Goal: Information Seeking & Learning: Learn about a topic

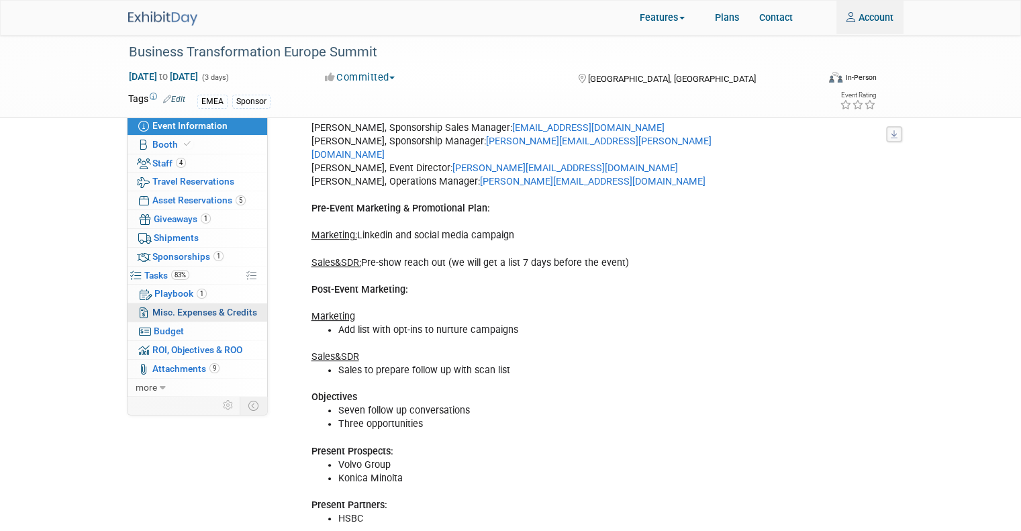
scroll to position [470, 0]
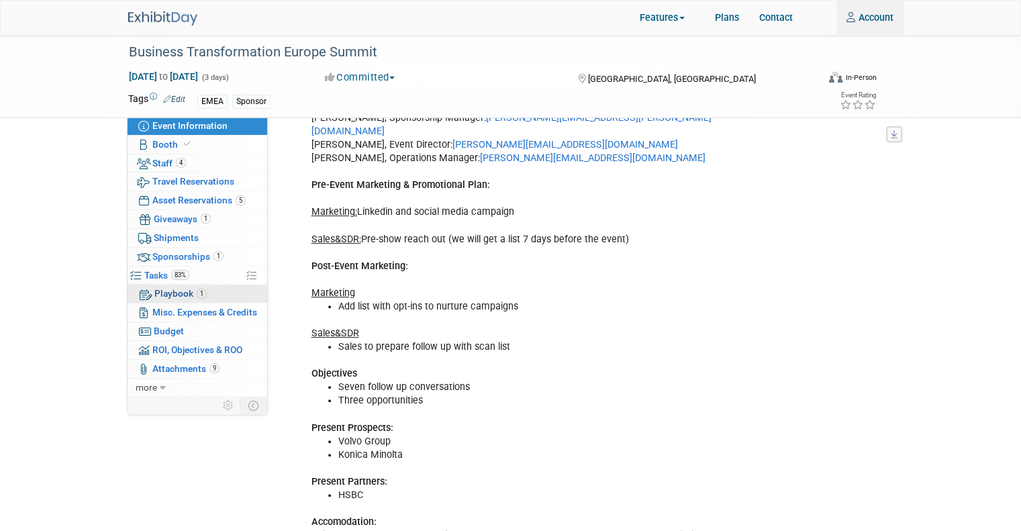
type input "alovric@trevipay.com"
click at [183, 291] on span "Playbook 1" at bounding box center [180, 293] width 52 height 11
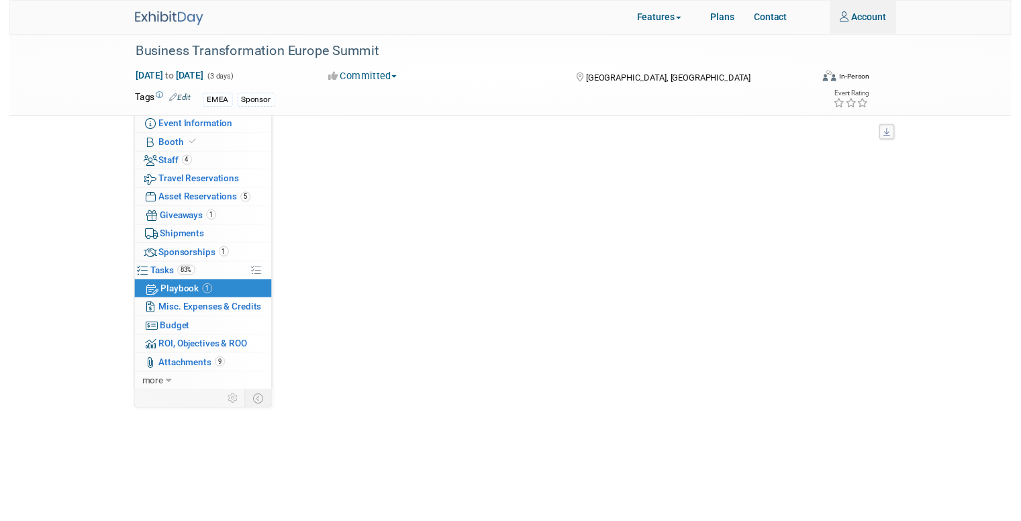
scroll to position [0, 0]
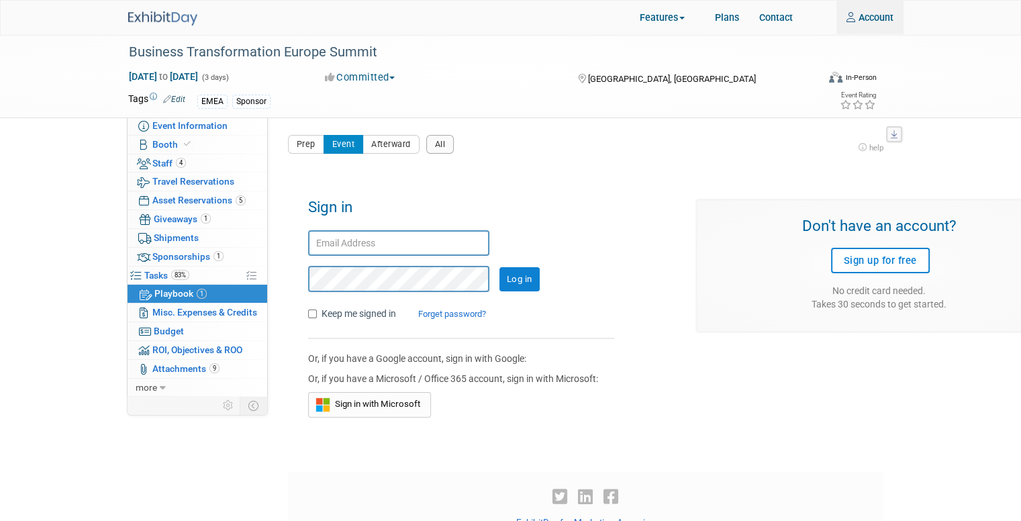
type input "alovric@trevipay.com"
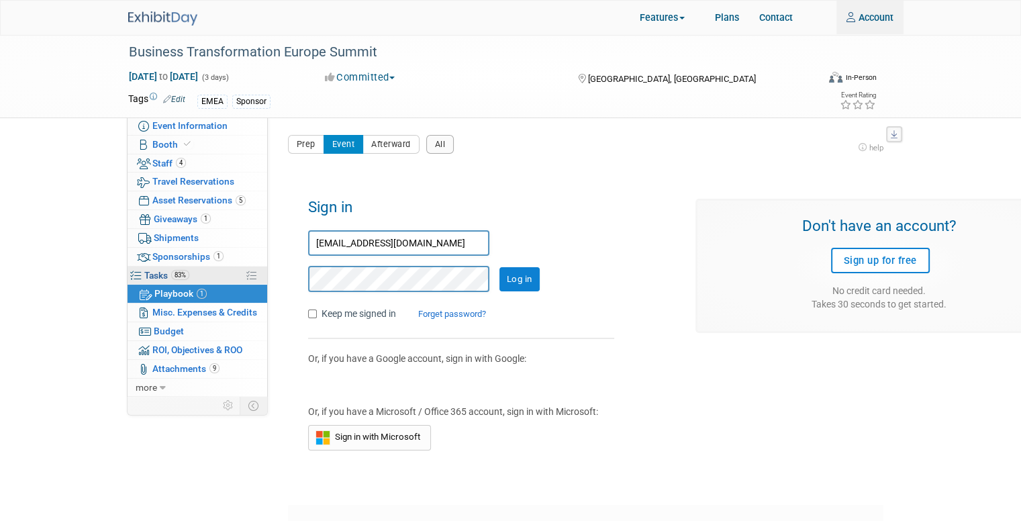
click at [156, 275] on span "Tasks 83%" at bounding box center [166, 275] width 45 height 11
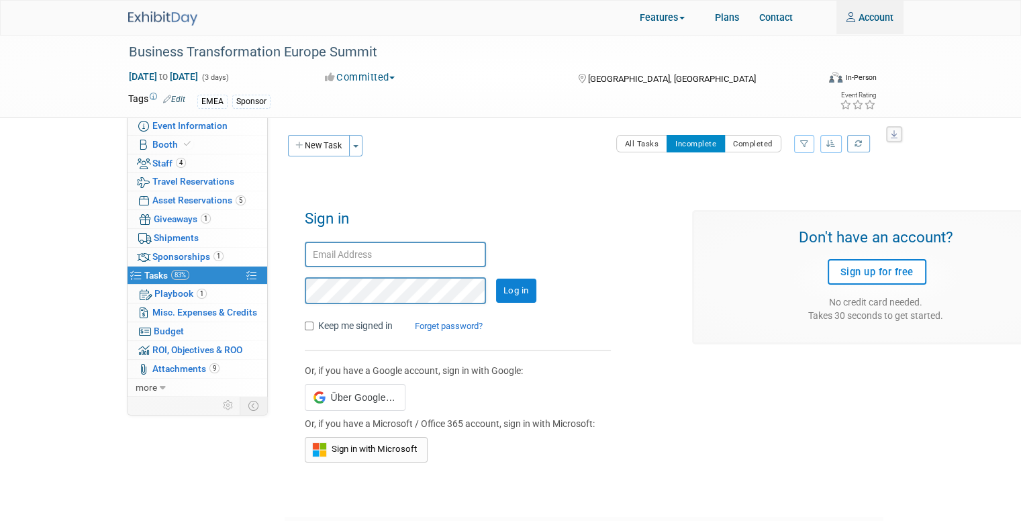
type input "alovric@trevipay.com"
click at [158, 162] on span "Staff 4" at bounding box center [169, 163] width 34 height 11
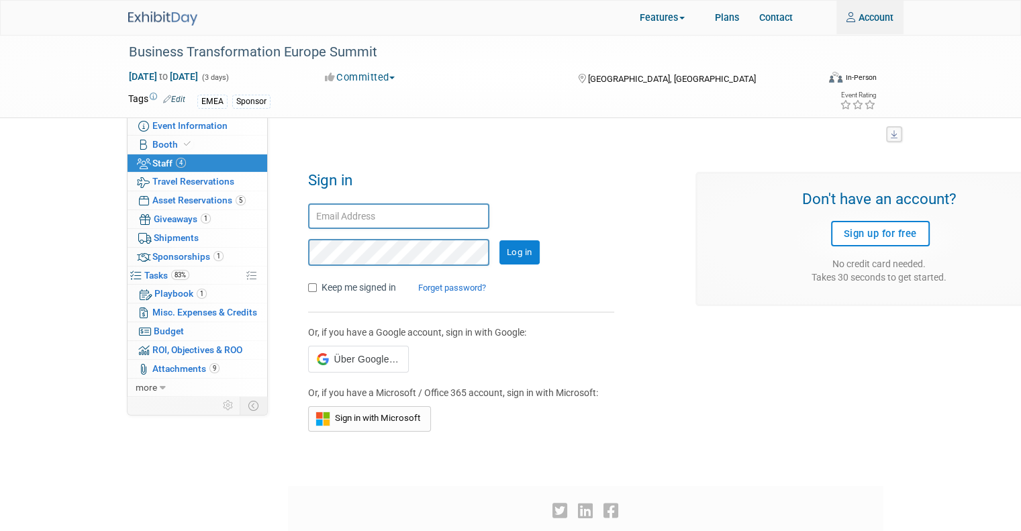
type input "alovric@trevipay.com"
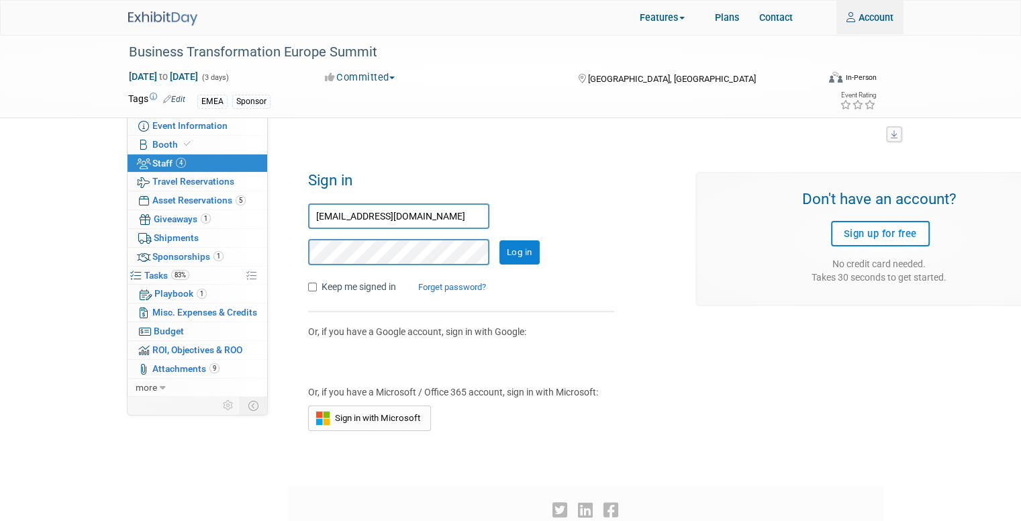
click at [534, 246] on input "Log in" at bounding box center [519, 252] width 40 height 24
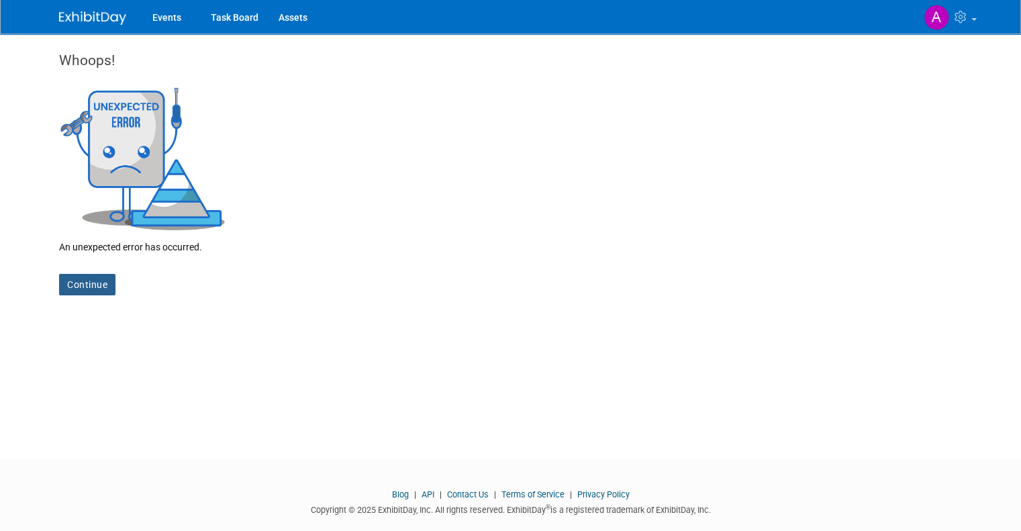
click at [86, 282] on link "Continue" at bounding box center [87, 284] width 56 height 21
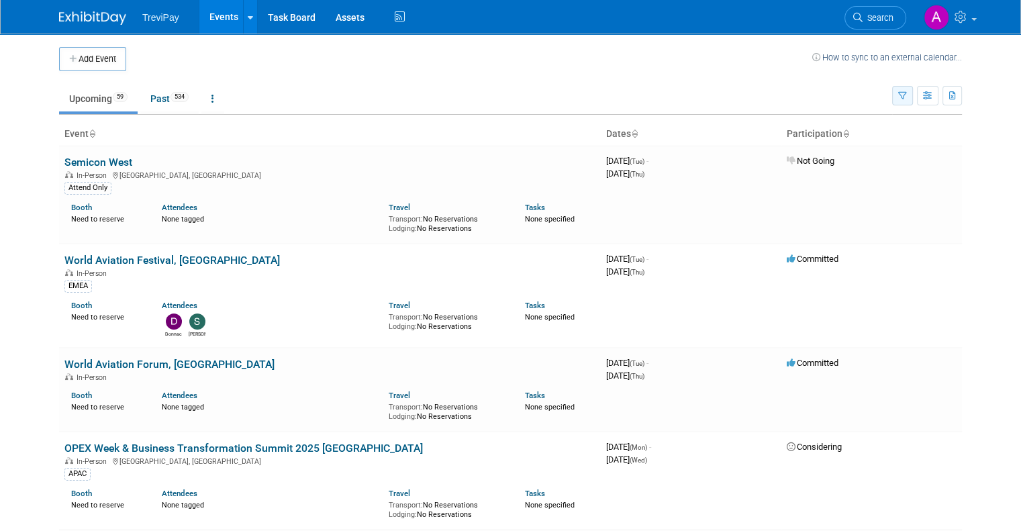
click at [907, 95] on icon "button" at bounding box center [902, 96] width 9 height 9
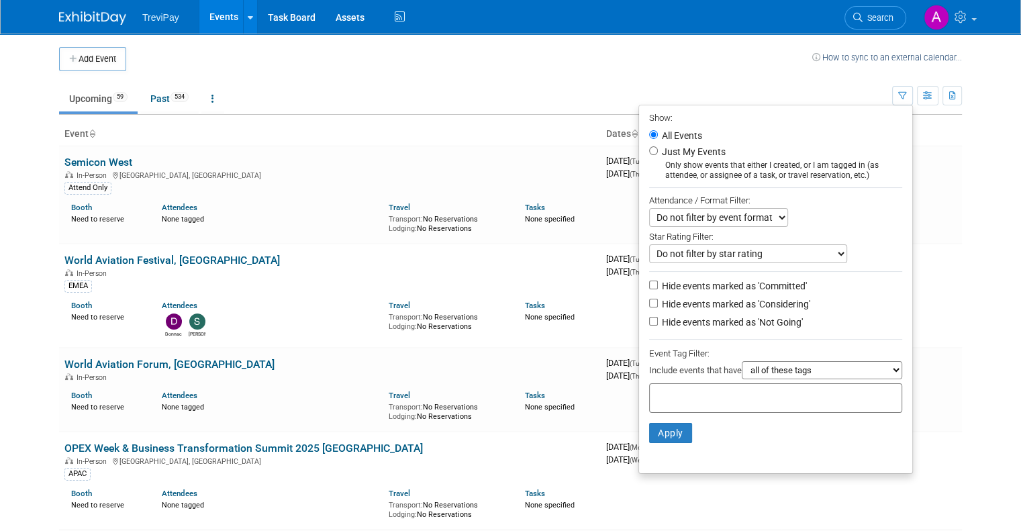
click at [700, 393] on input "text" at bounding box center [708, 395] width 107 height 13
type input "emea"
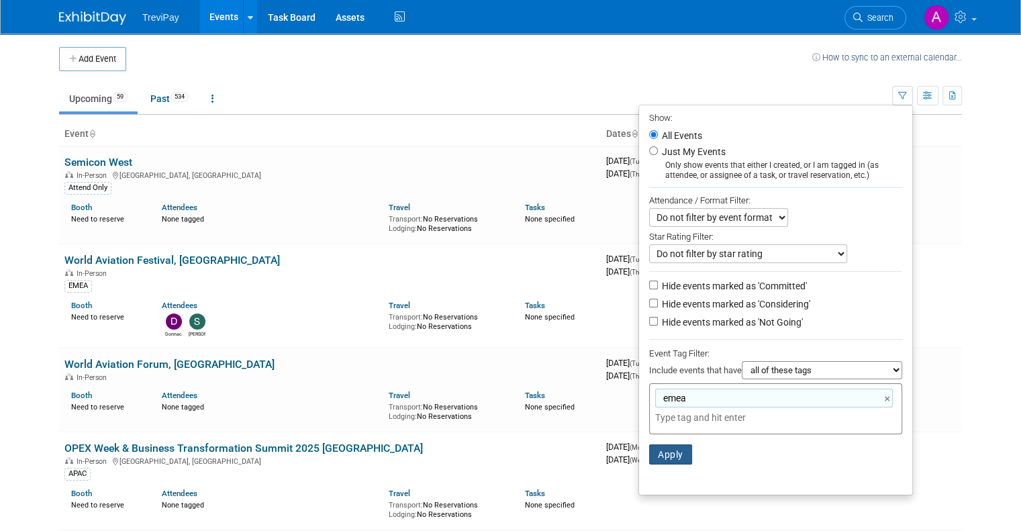
click at [683, 450] on button "Apply" at bounding box center [670, 454] width 43 height 20
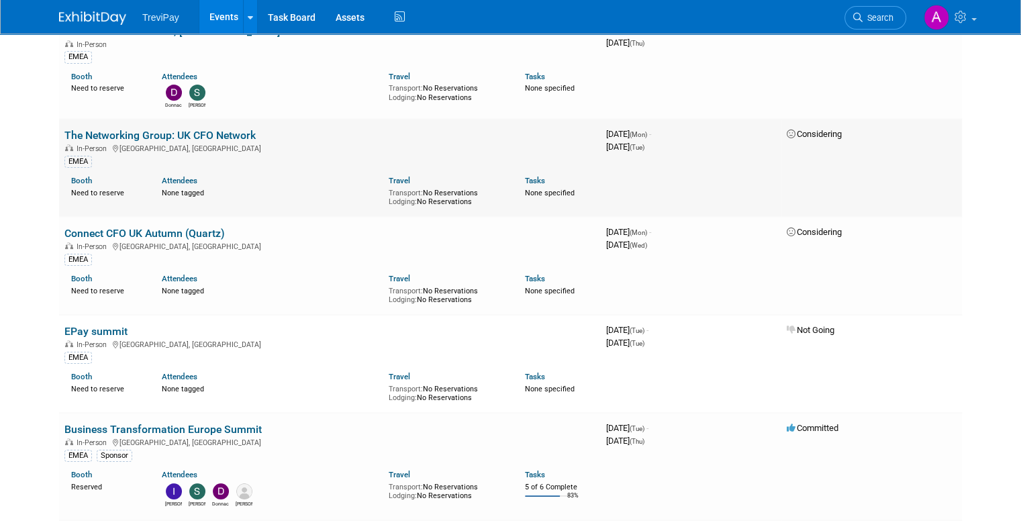
scroll to position [134, 0]
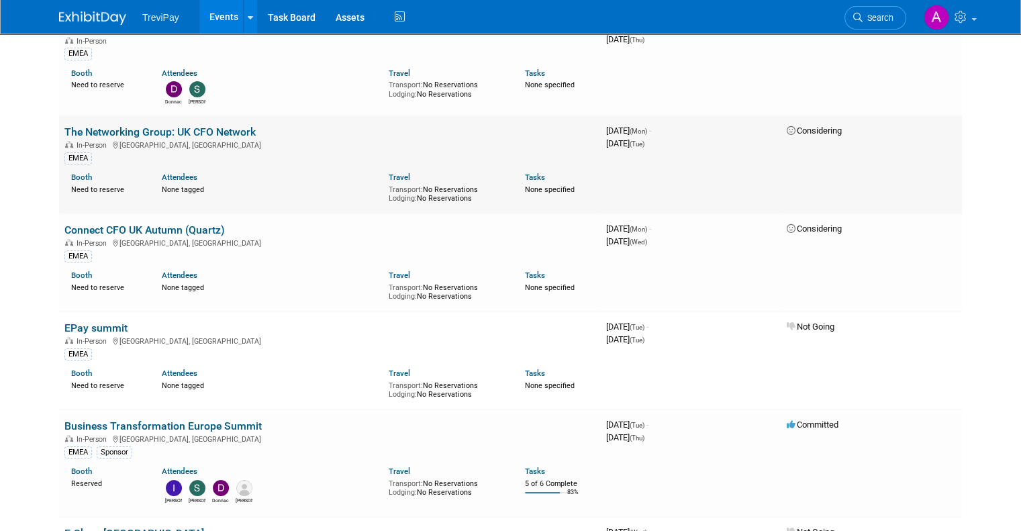
click at [204, 132] on link "The Networking Group: UK CFO Network" at bounding box center [159, 132] width 191 height 13
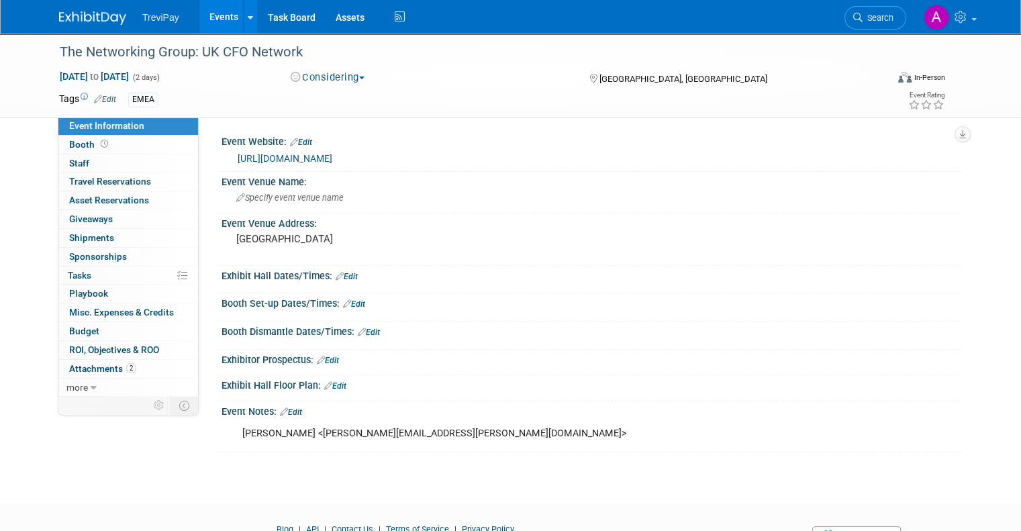
click at [332, 159] on link "https://thenetwork-group.com/chief-financial-officer-network/" at bounding box center [285, 158] width 95 height 11
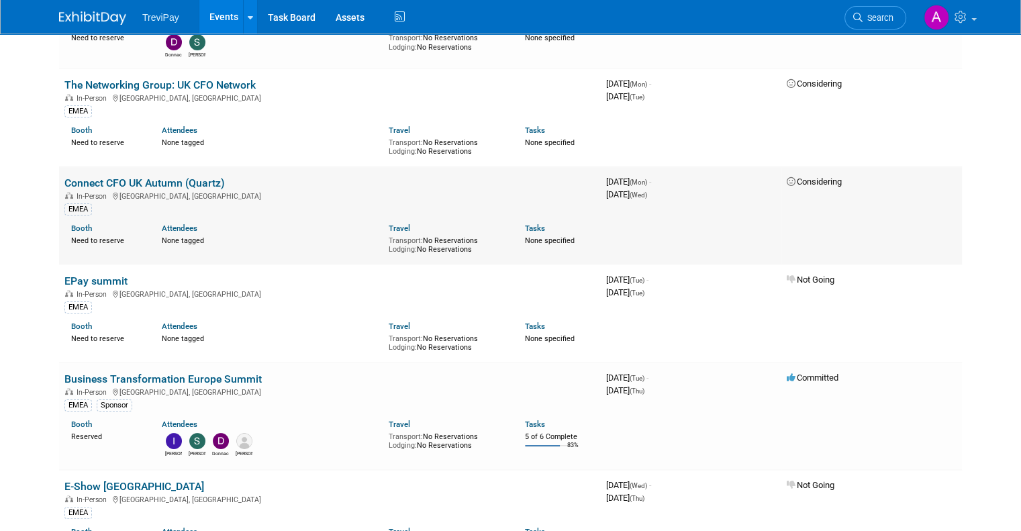
scroll to position [196, 0]
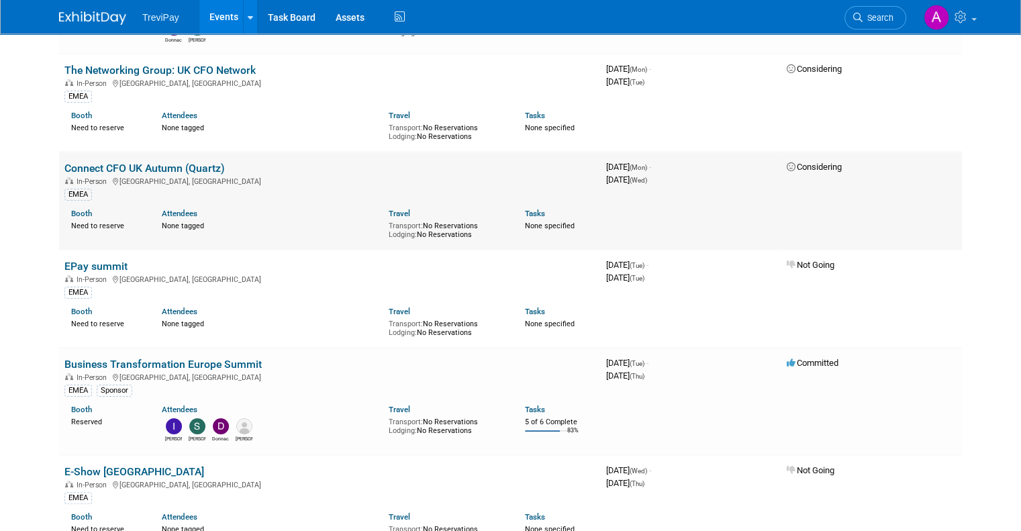
click at [169, 169] on link "Connect CFO UK Autumn (Quartz)" at bounding box center [144, 168] width 160 height 13
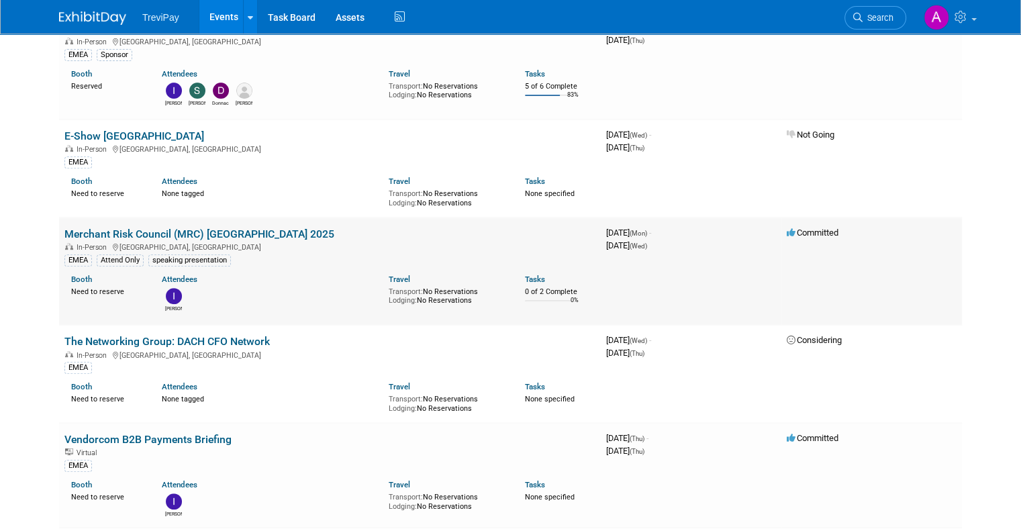
scroll to position [666, 0]
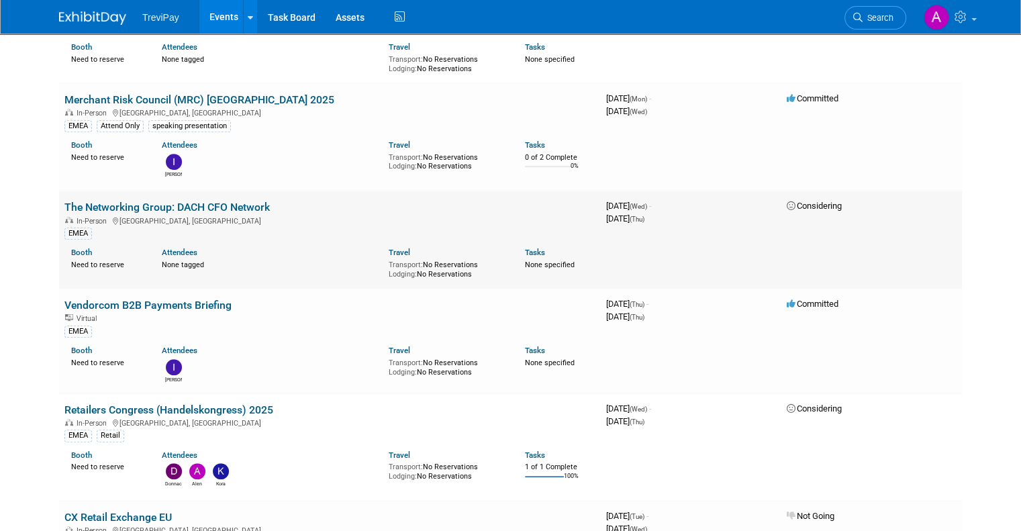
click at [217, 201] on link "The Networking Group: DACH CFO Network" at bounding box center [166, 207] width 205 height 13
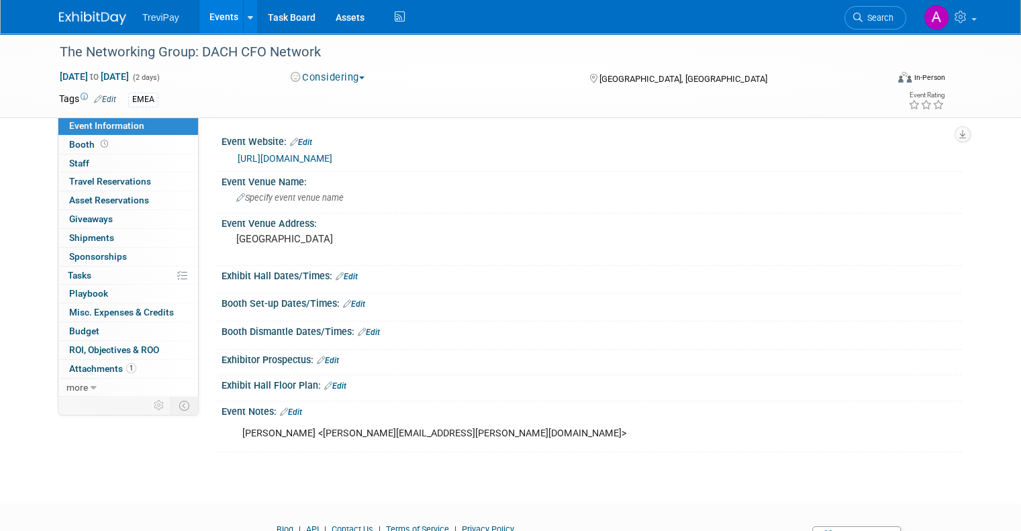
click at [332, 154] on link "[URL][DOMAIN_NAME]" at bounding box center [285, 158] width 95 height 11
